Goal: Transaction & Acquisition: Subscribe to service/newsletter

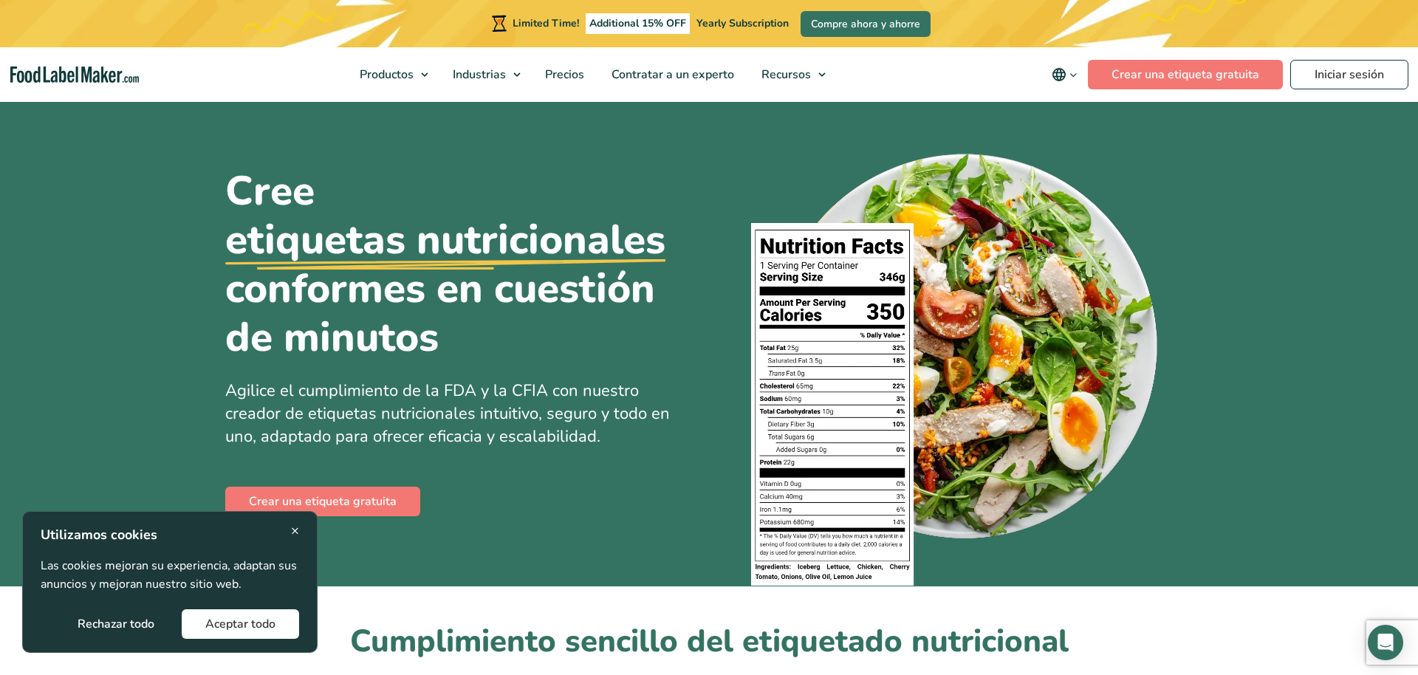
click at [202, 631] on button "Aceptar todo" at bounding box center [240, 624] width 117 height 30
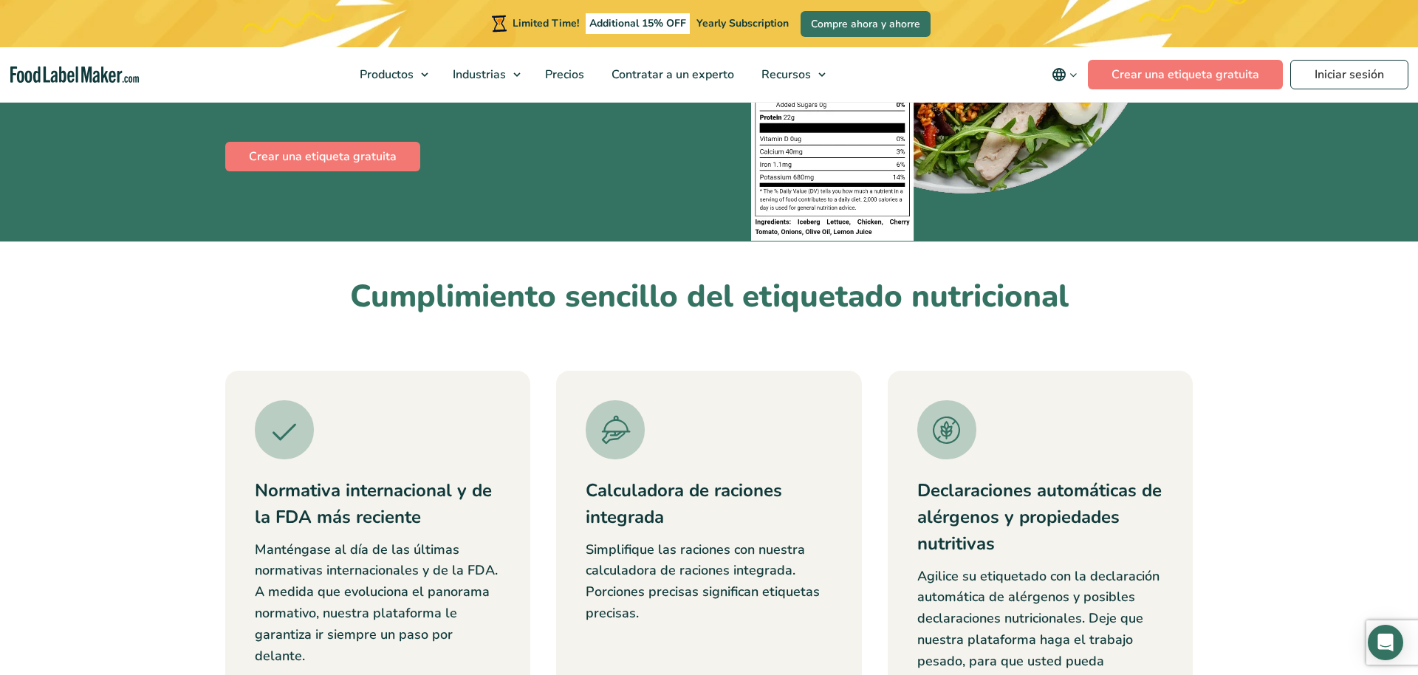
scroll to position [226, 0]
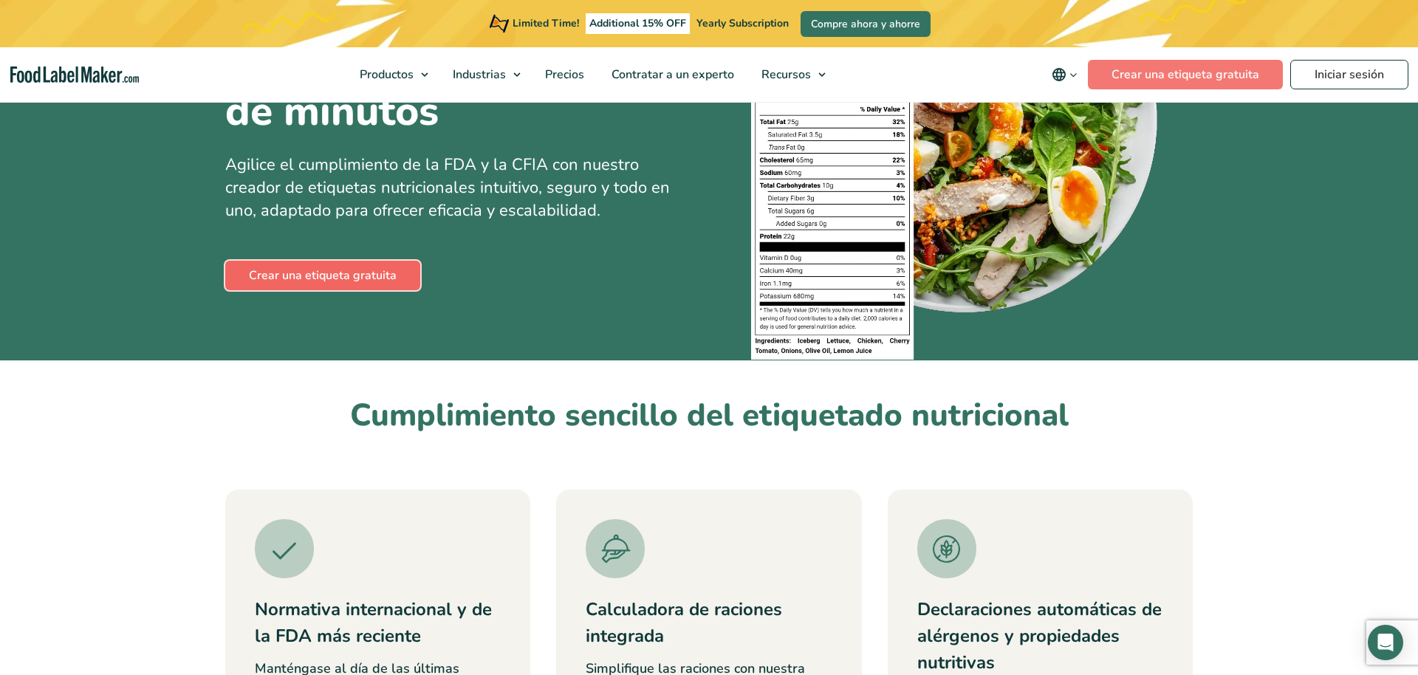
click at [342, 274] on link "Crear una etiqueta gratuita" at bounding box center [322, 276] width 195 height 30
click at [577, 79] on span "Precios" at bounding box center [563, 74] width 45 height 16
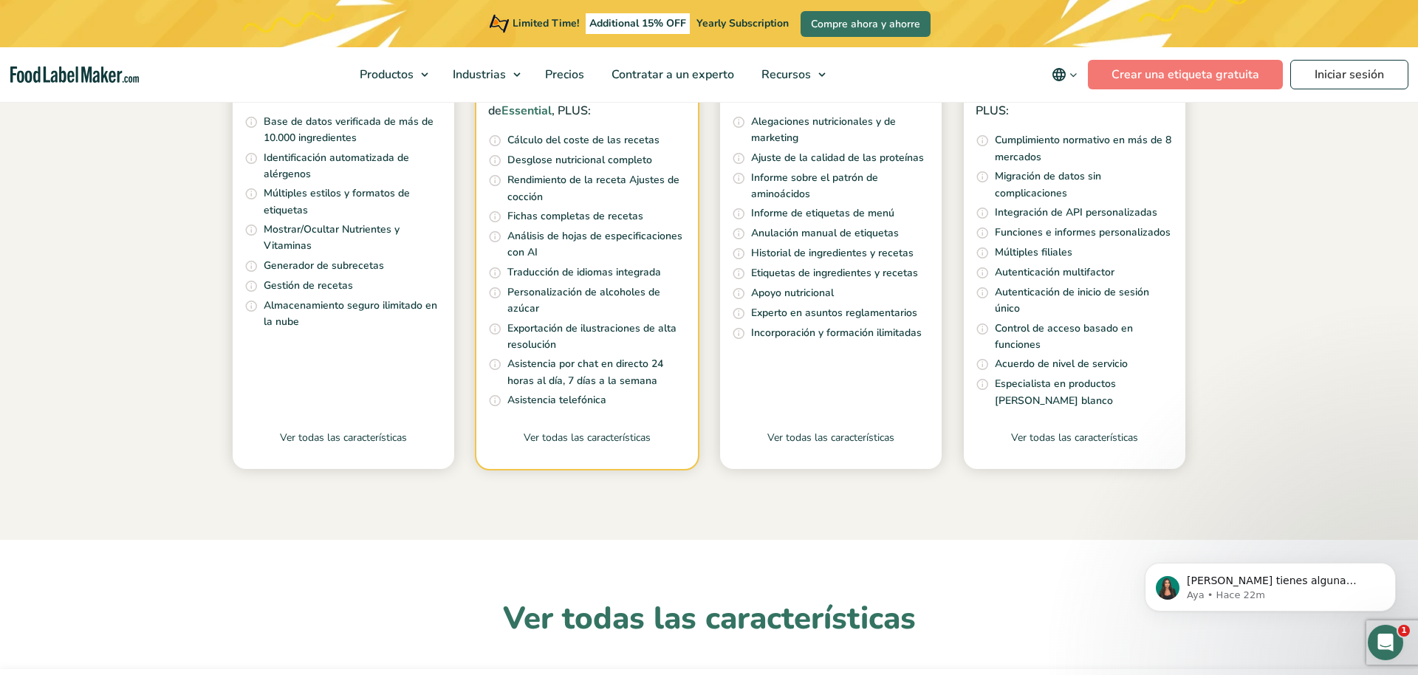
scroll to position [620, 0]
